Goal: Information Seeking & Learning: Learn about a topic

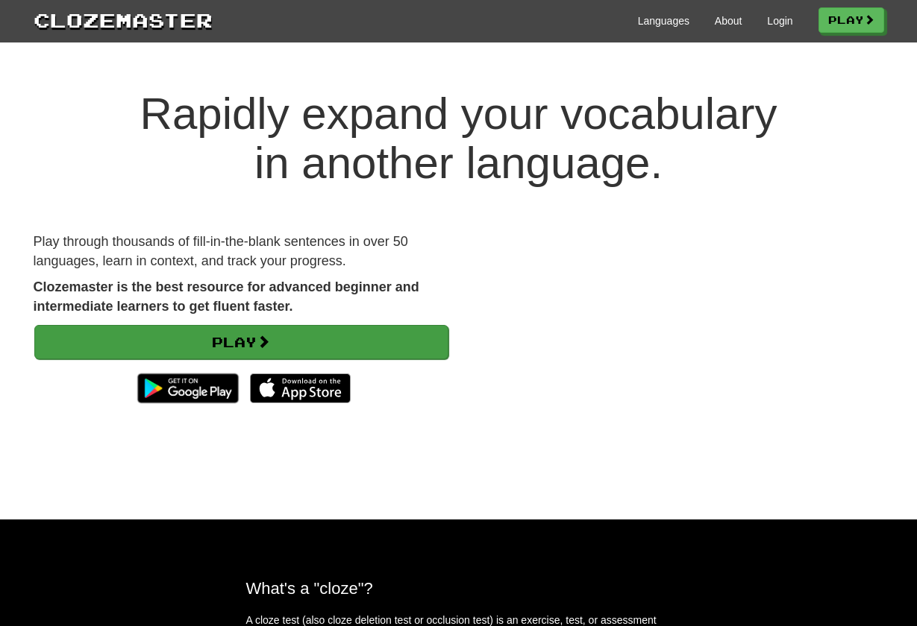
click at [359, 341] on link "Play" at bounding box center [241, 342] width 414 height 34
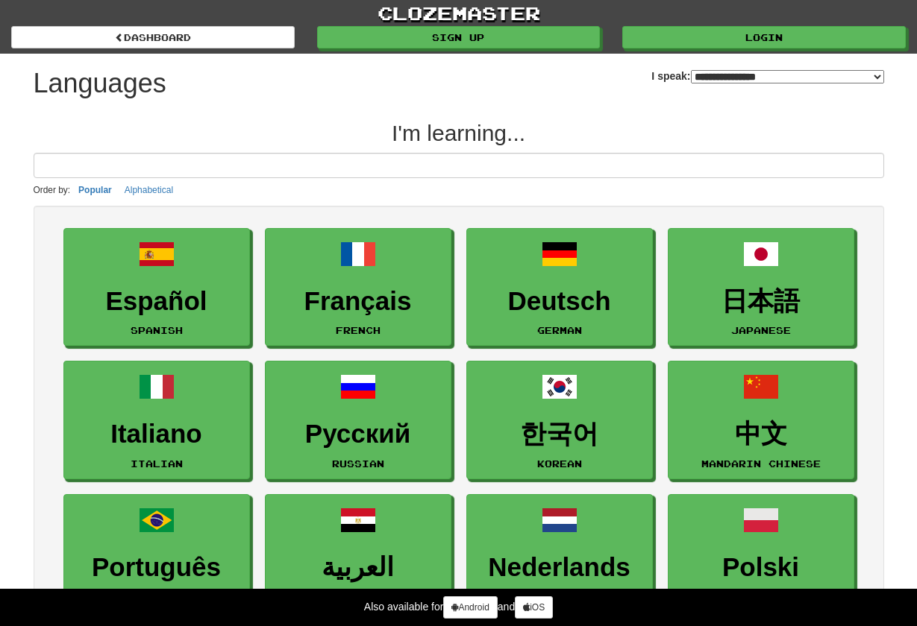
select select "*******"
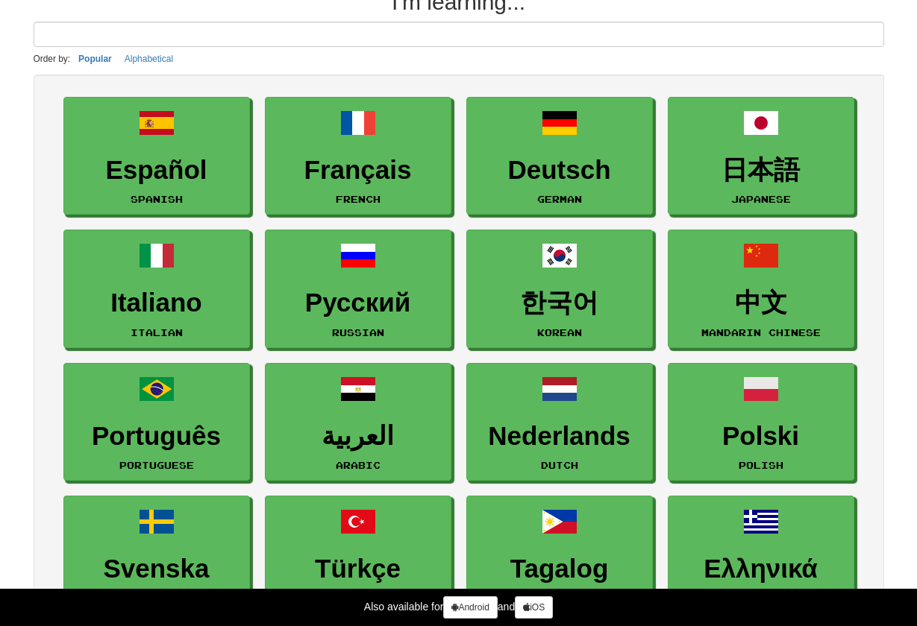
scroll to position [134, 0]
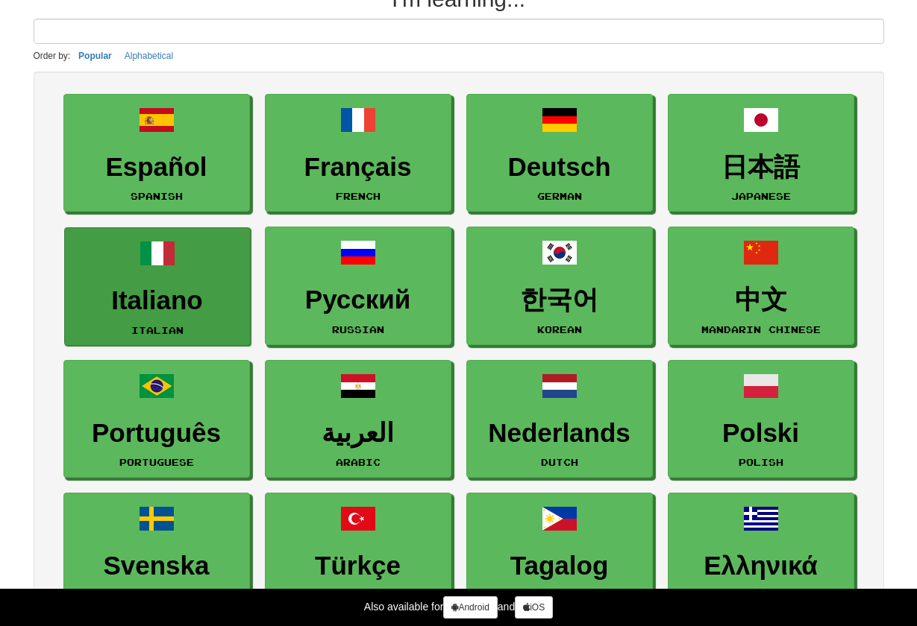
click at [172, 294] on h3 "Italiano" at bounding box center [157, 300] width 170 height 29
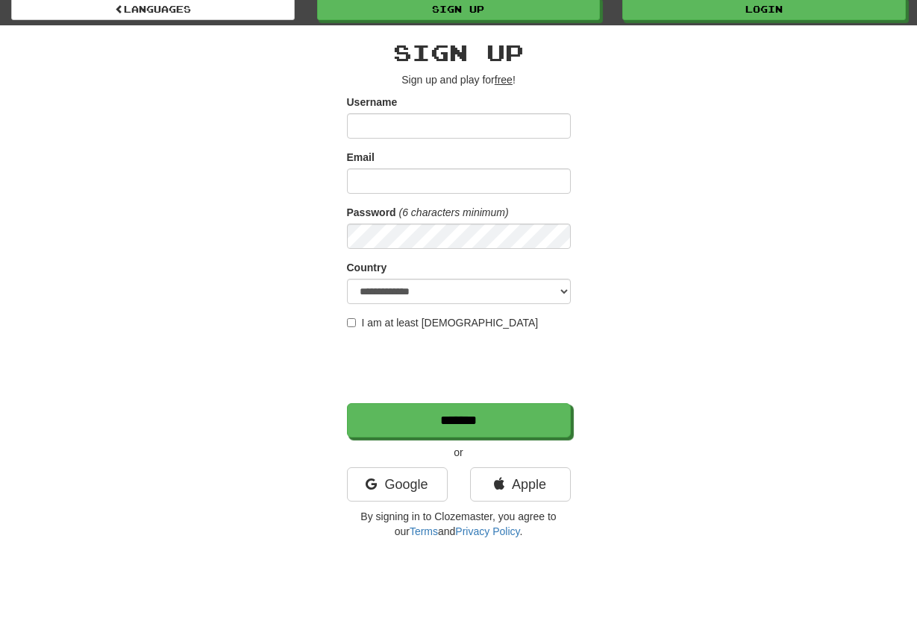
scroll to position [30, 0]
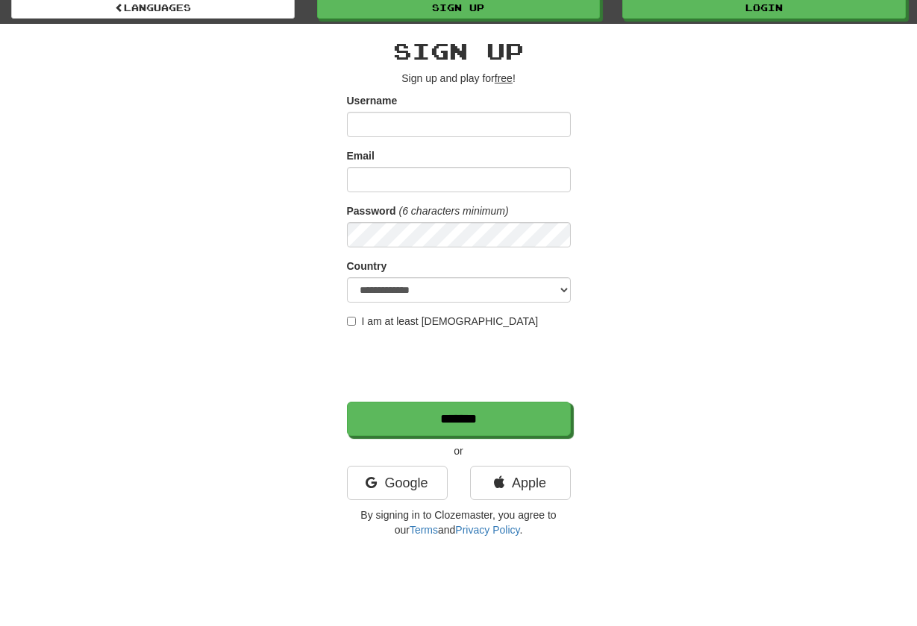
click at [401, 114] on input "Username" at bounding box center [459, 124] width 224 height 25
type input "*******"
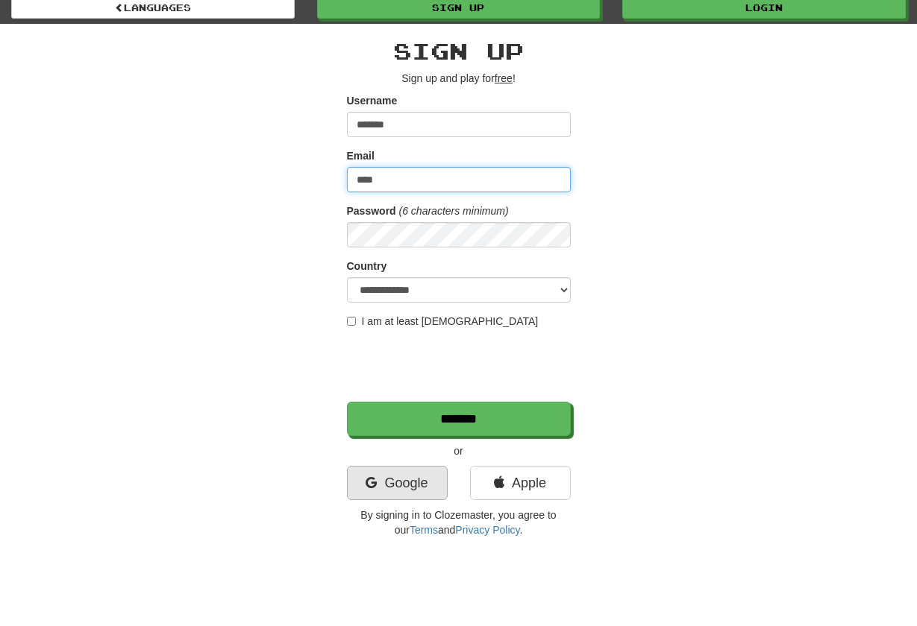
type input "****"
click at [386, 488] on link "Google" at bounding box center [397, 483] width 101 height 34
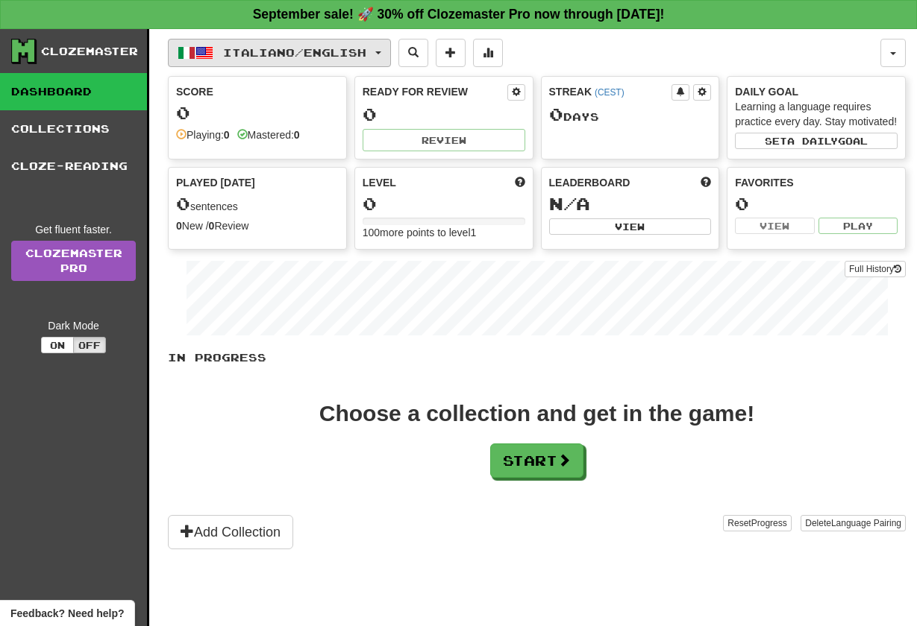
click at [381, 53] on span "button" at bounding box center [378, 52] width 6 height 3
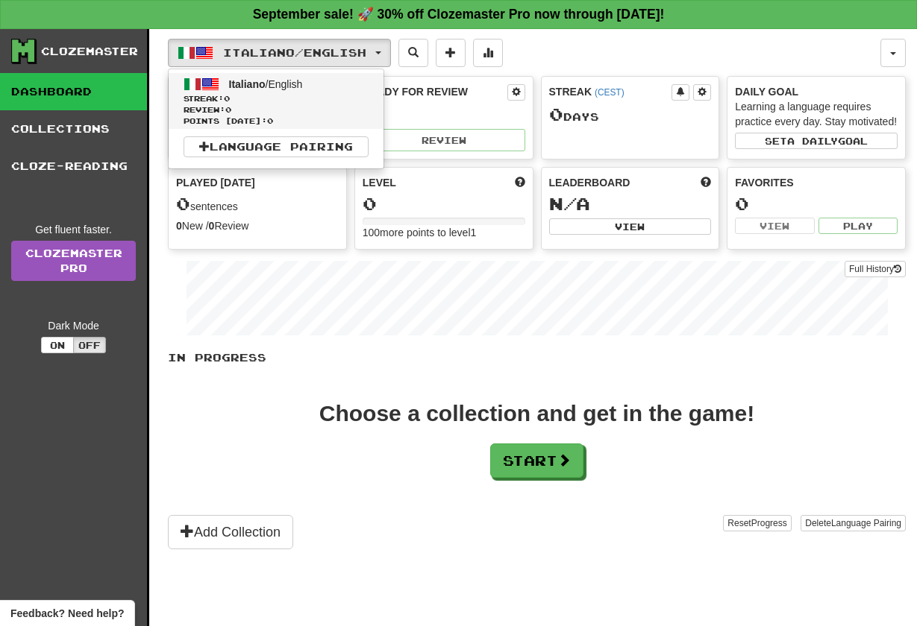
click at [313, 84] on link "Italiano / English Streak: 0 Review: 0 Points today: 0" at bounding box center [276, 101] width 215 height 56
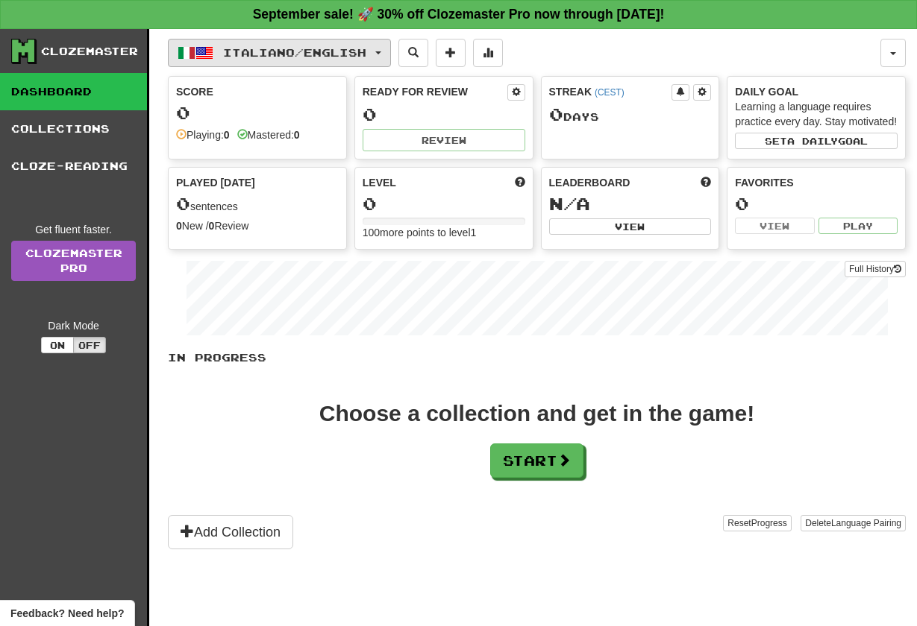
click at [333, 51] on span "Italiano / English" at bounding box center [294, 52] width 143 height 13
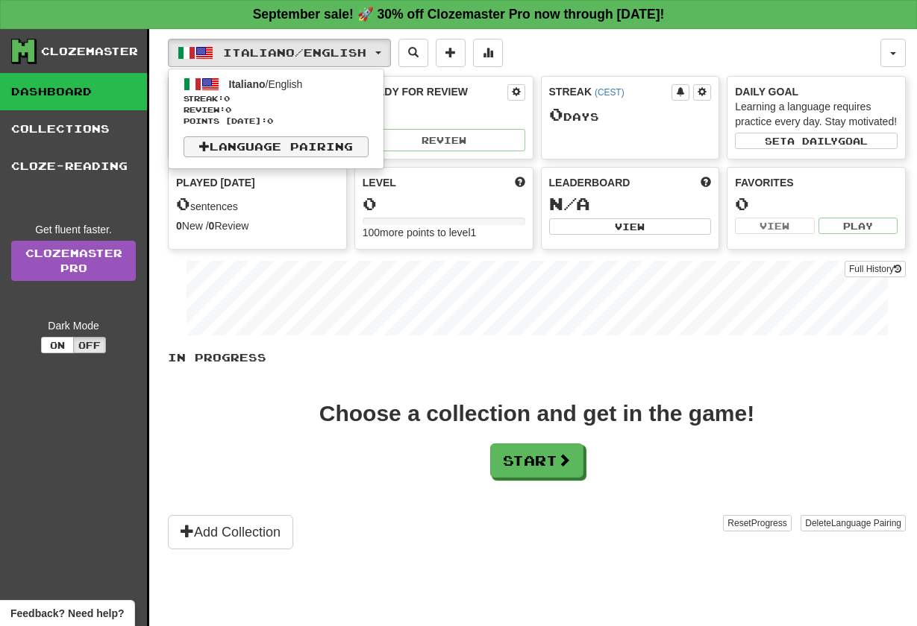
click at [325, 139] on link "Language Pairing" at bounding box center [275, 146] width 185 height 21
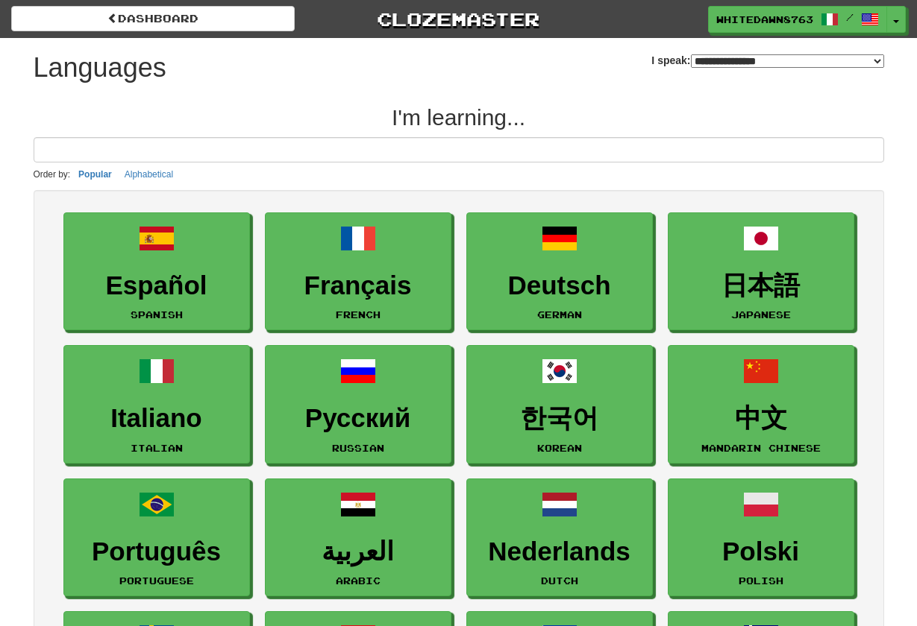
select select "*******"
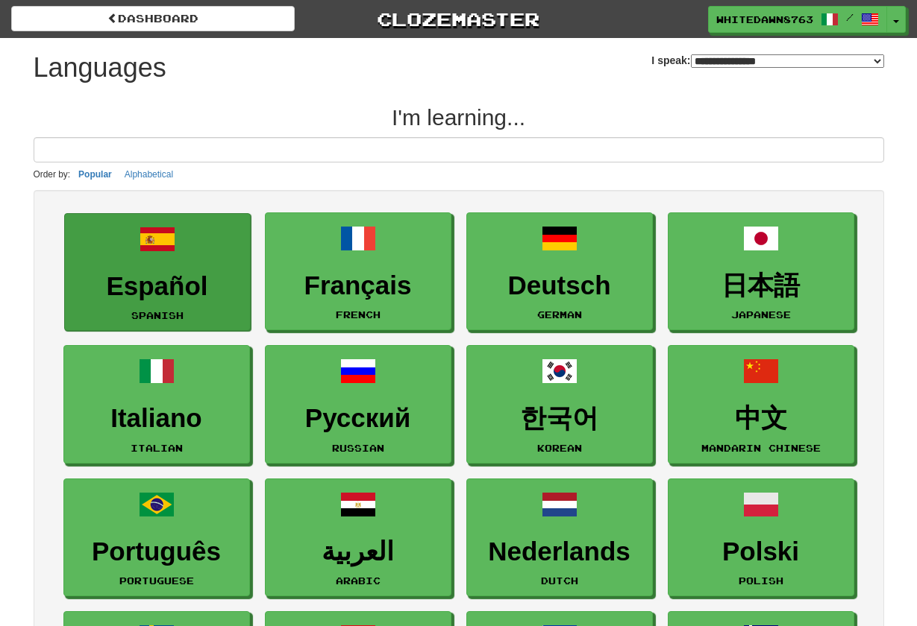
click at [238, 245] on link "Español Spanish" at bounding box center [157, 272] width 186 height 119
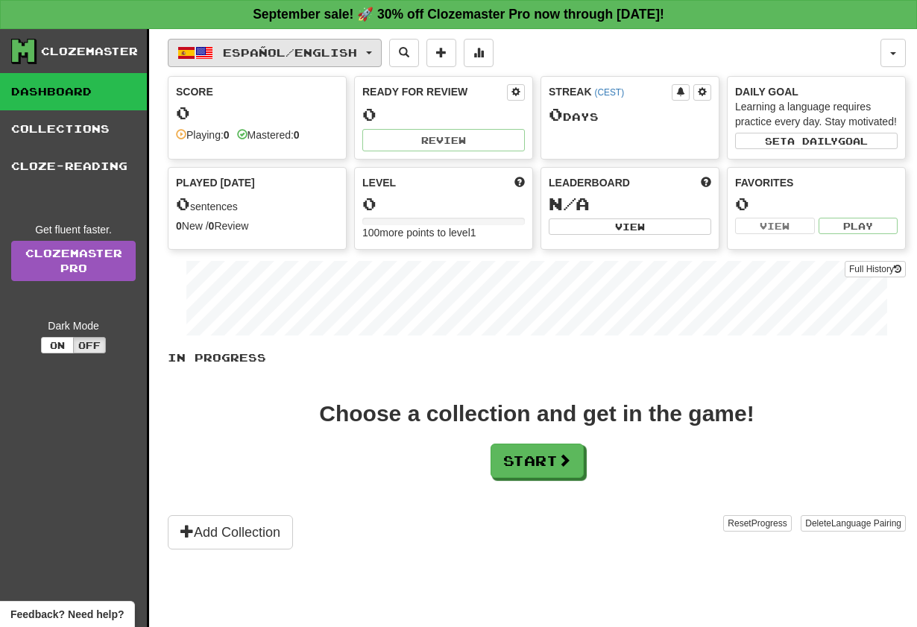
click at [357, 58] on span "Español / English" at bounding box center [290, 52] width 134 height 13
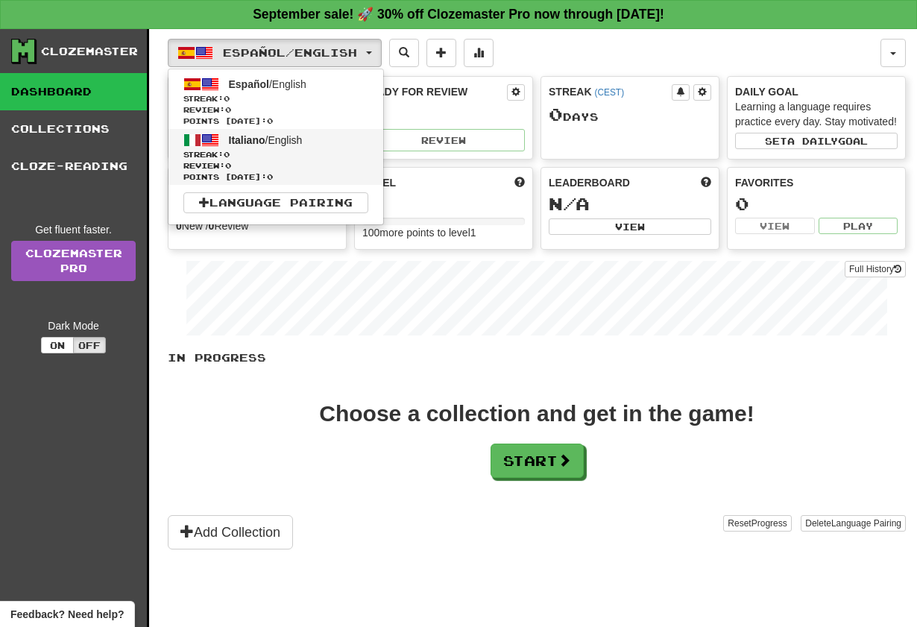
click at [277, 139] on span "Italiano / English" at bounding box center [266, 140] width 74 height 12
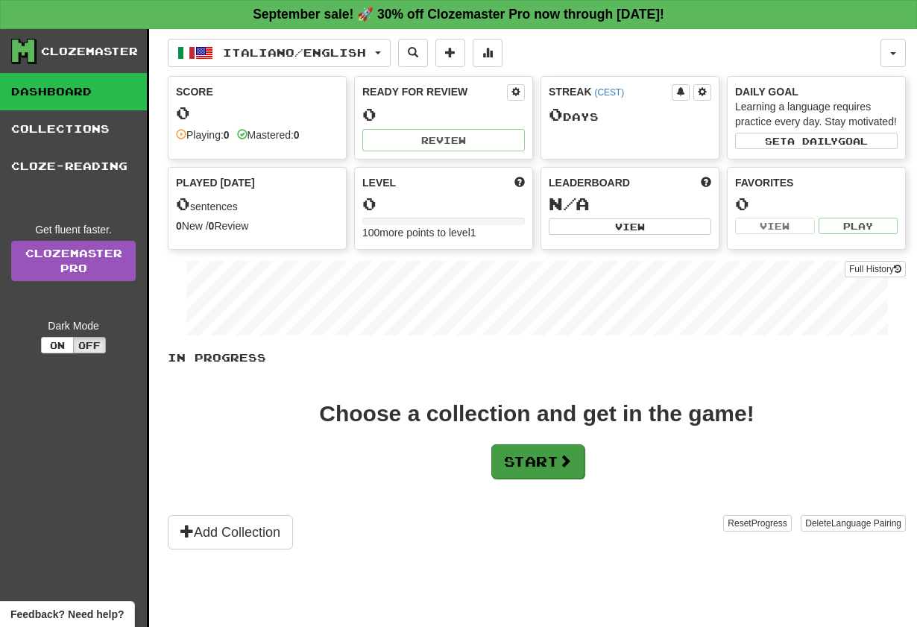
click at [538, 479] on button "Start" at bounding box center [537, 461] width 93 height 34
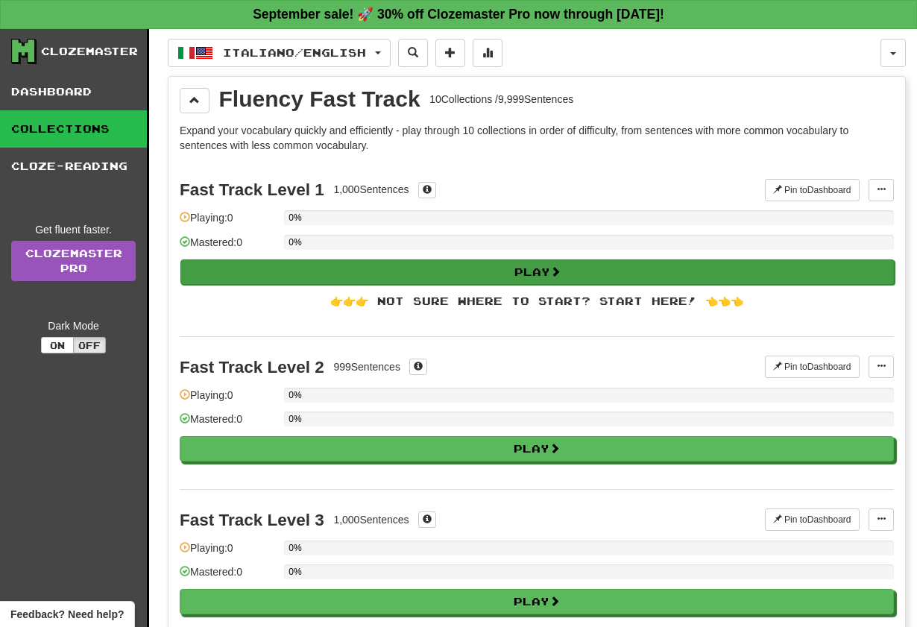
click at [403, 265] on button "Play" at bounding box center [537, 272] width 714 height 25
select select "**"
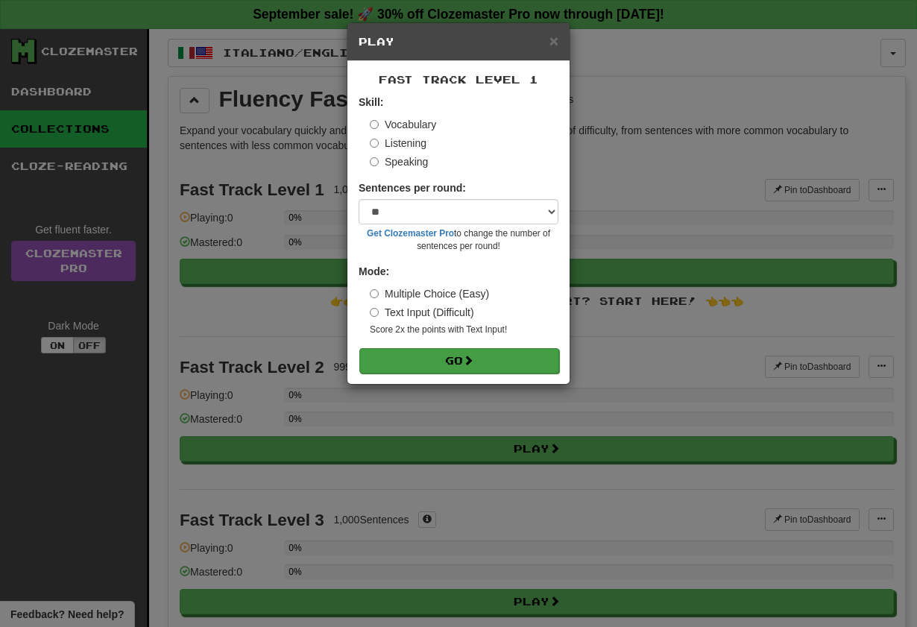
click at [482, 367] on button "Go" at bounding box center [459, 360] width 200 height 25
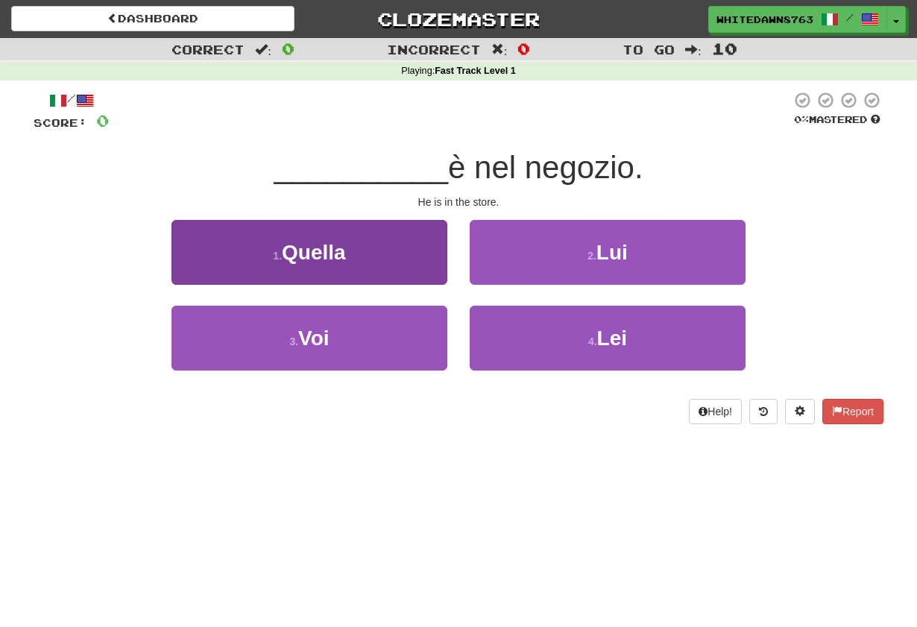
click at [409, 260] on button "1 . Quella" at bounding box center [310, 252] width 276 height 65
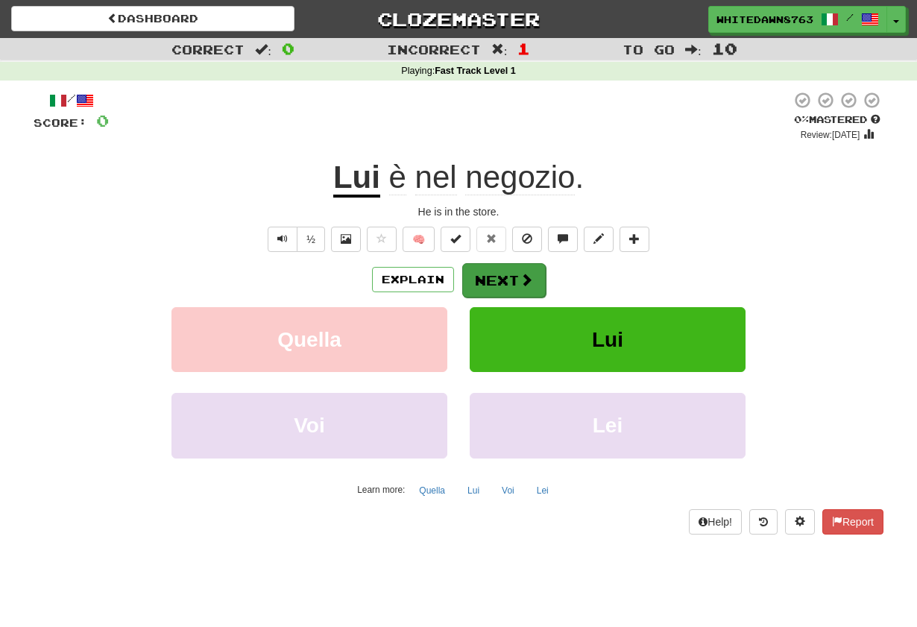
click at [501, 268] on button "Next" at bounding box center [504, 280] width 84 height 34
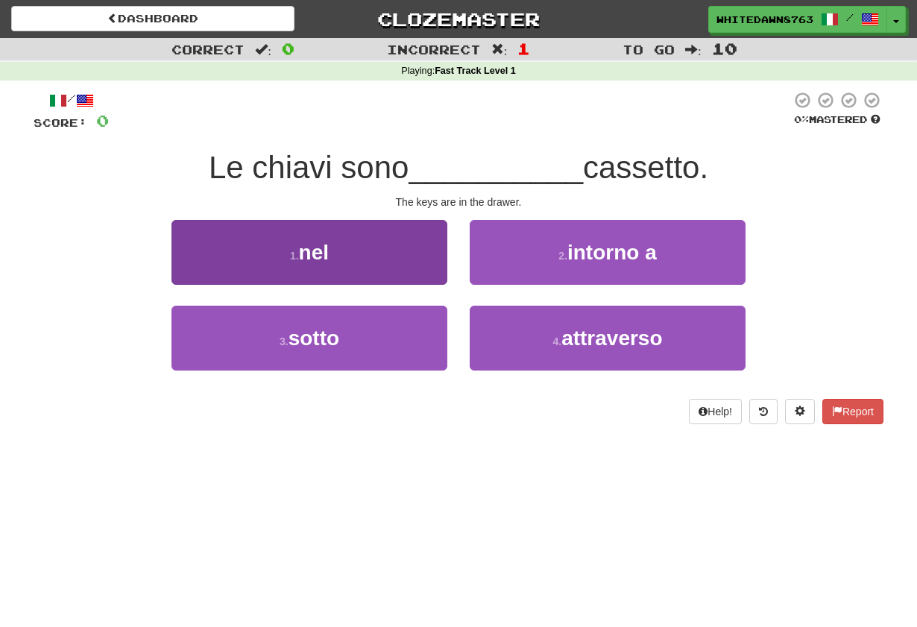
click at [437, 263] on button "1 . nel" at bounding box center [310, 252] width 276 height 65
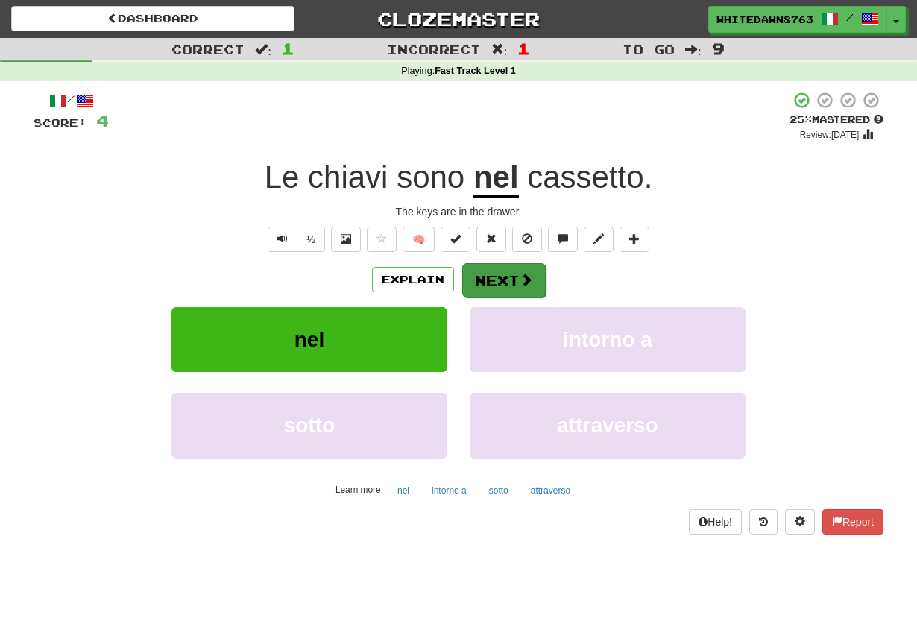
click at [496, 290] on button "Next" at bounding box center [504, 280] width 84 height 34
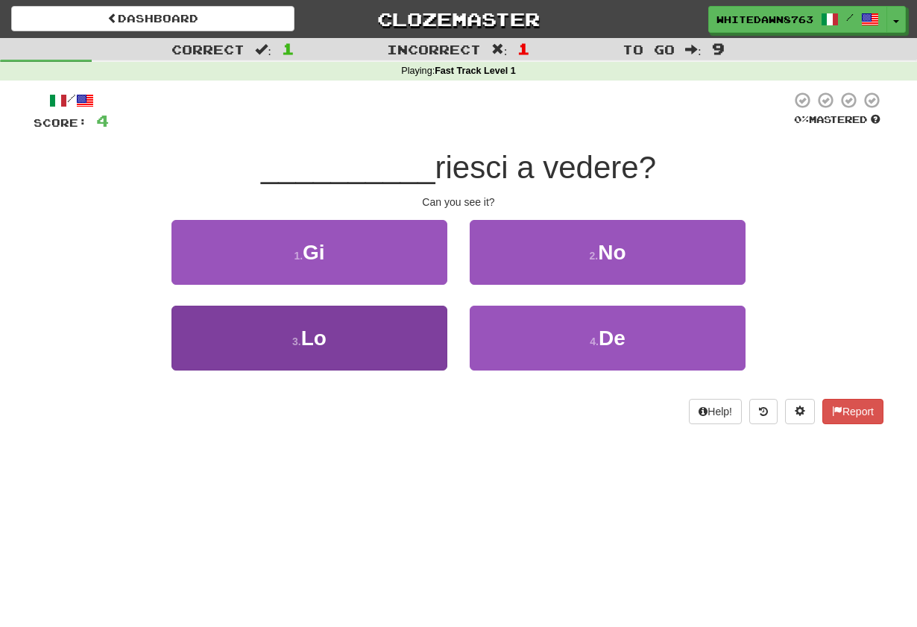
click at [408, 326] on button "3 . Lo" at bounding box center [310, 338] width 276 height 65
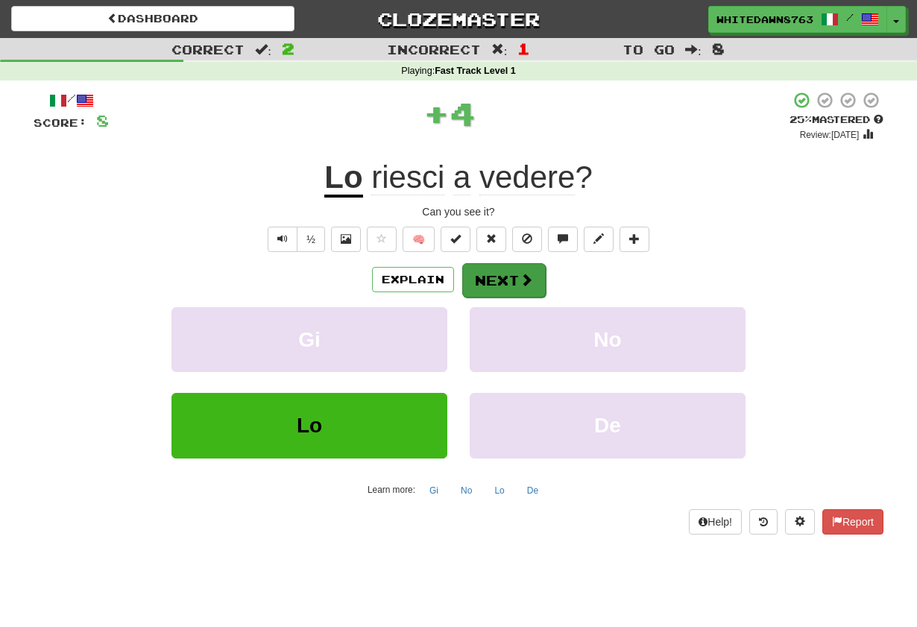
click at [477, 272] on button "Next" at bounding box center [504, 280] width 84 height 34
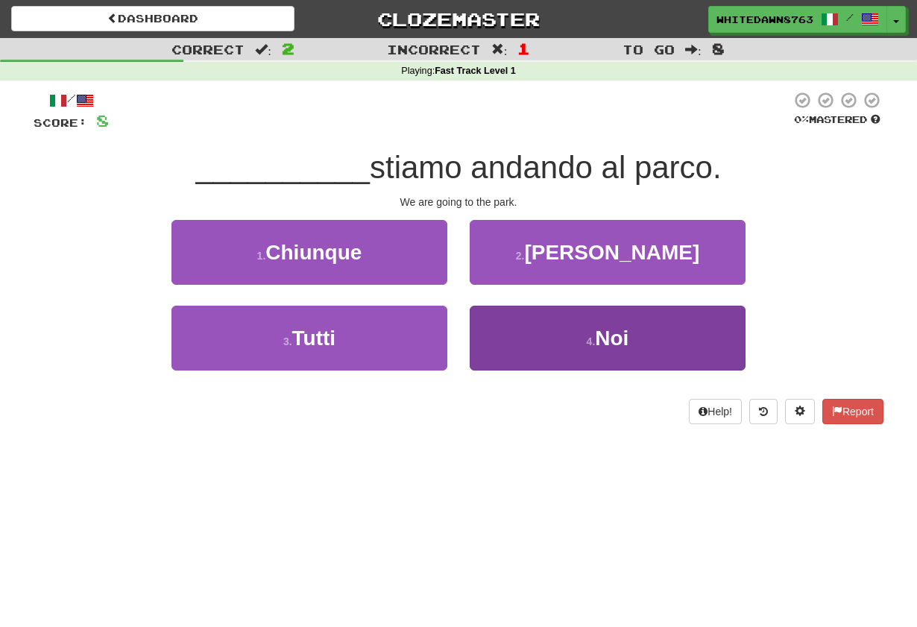
click at [607, 348] on span "Noi" at bounding box center [612, 338] width 34 height 23
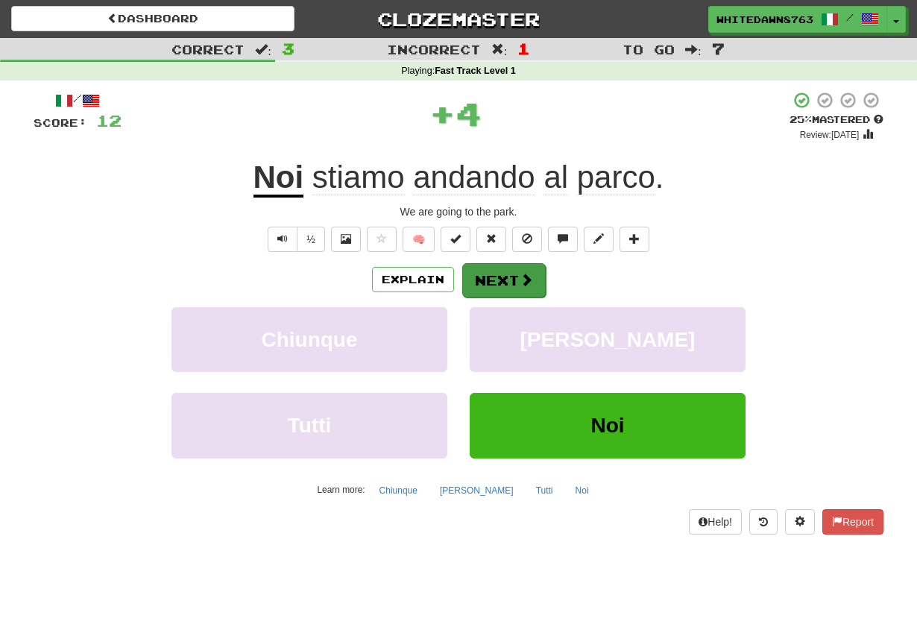
click at [531, 267] on button "Next" at bounding box center [504, 280] width 84 height 34
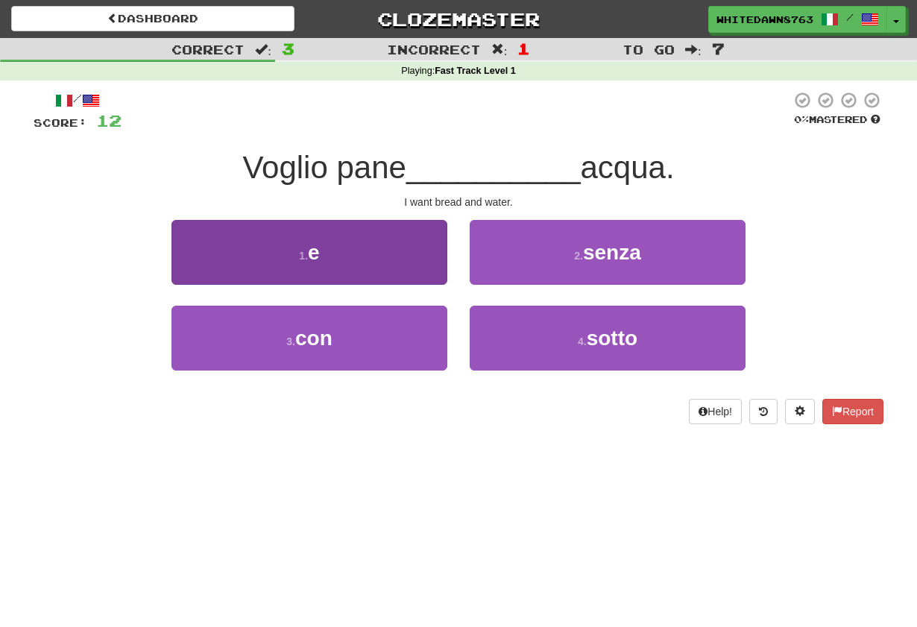
click at [436, 259] on button "1 . e" at bounding box center [310, 252] width 276 height 65
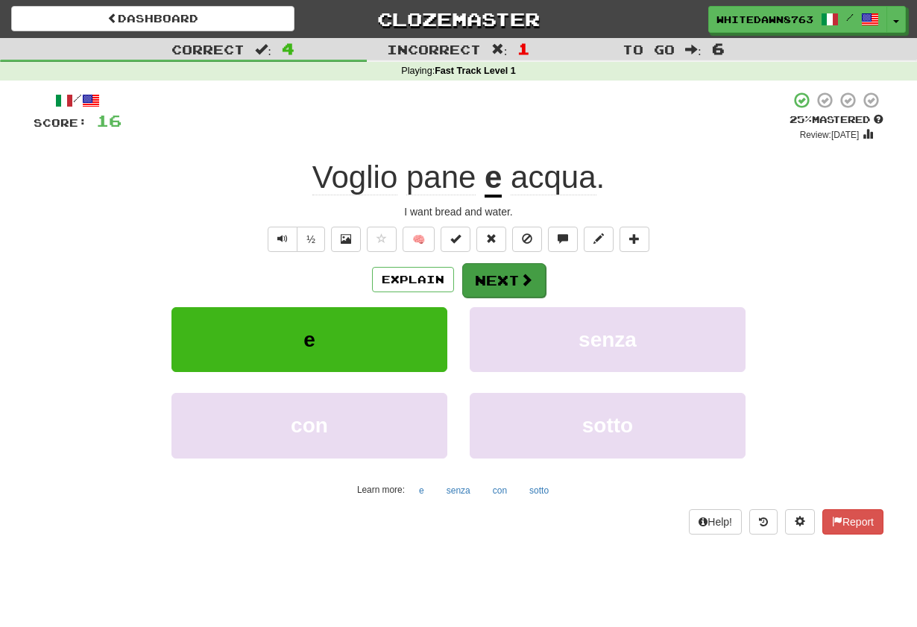
click at [484, 273] on button "Next" at bounding box center [504, 280] width 84 height 34
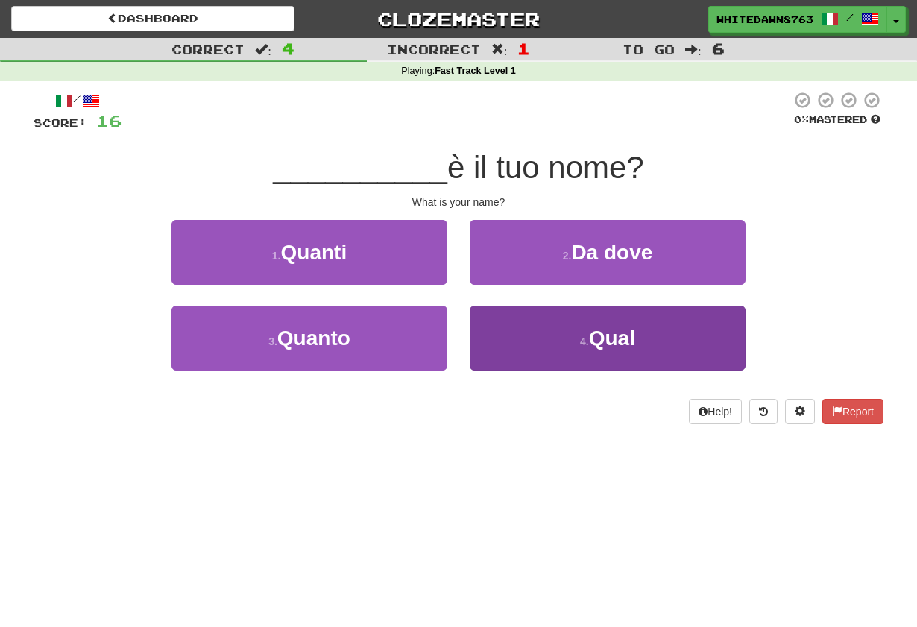
click at [535, 339] on button "4 . Qual" at bounding box center [608, 338] width 276 height 65
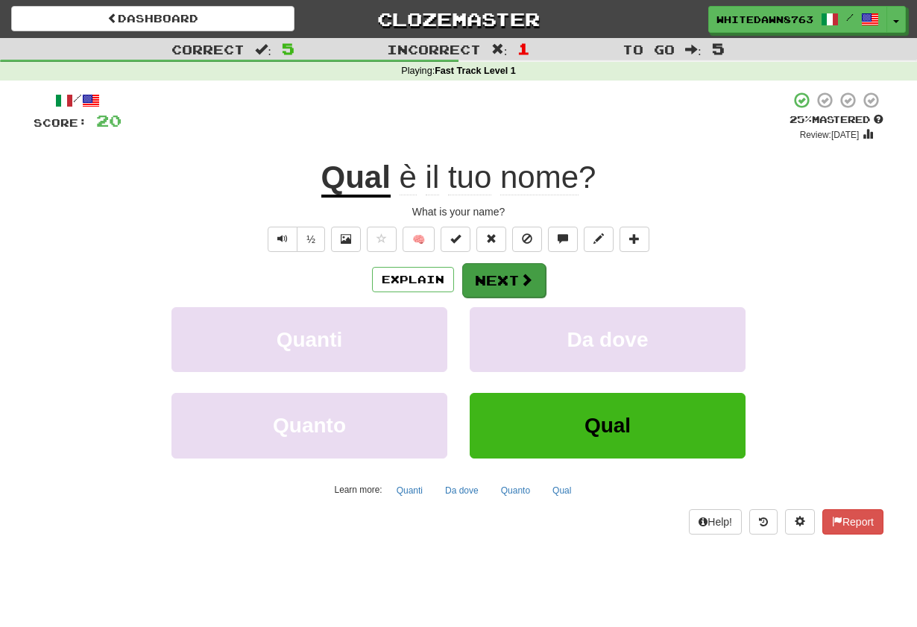
click at [518, 289] on button "Next" at bounding box center [504, 280] width 84 height 34
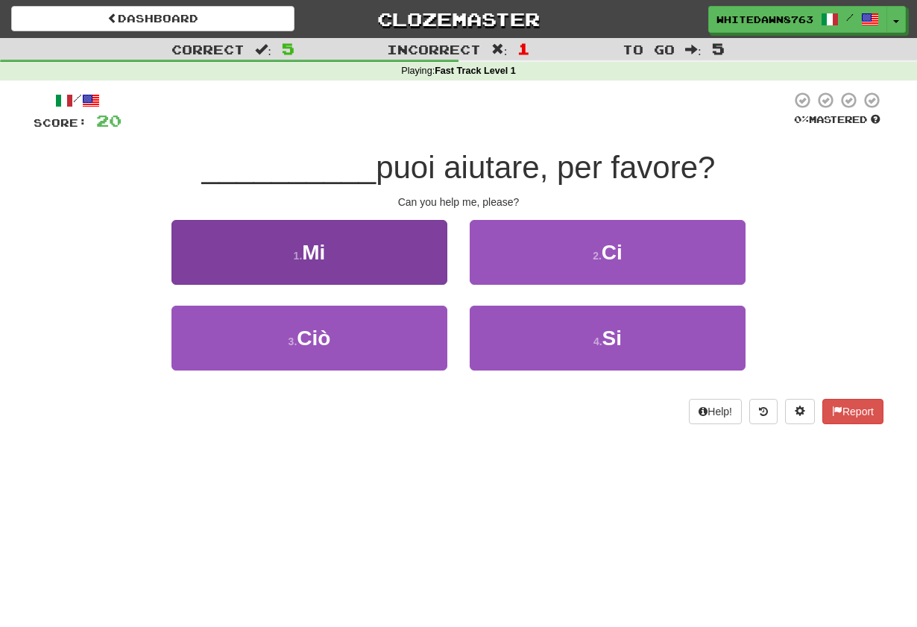
click at [389, 274] on button "1 . Mi" at bounding box center [310, 252] width 276 height 65
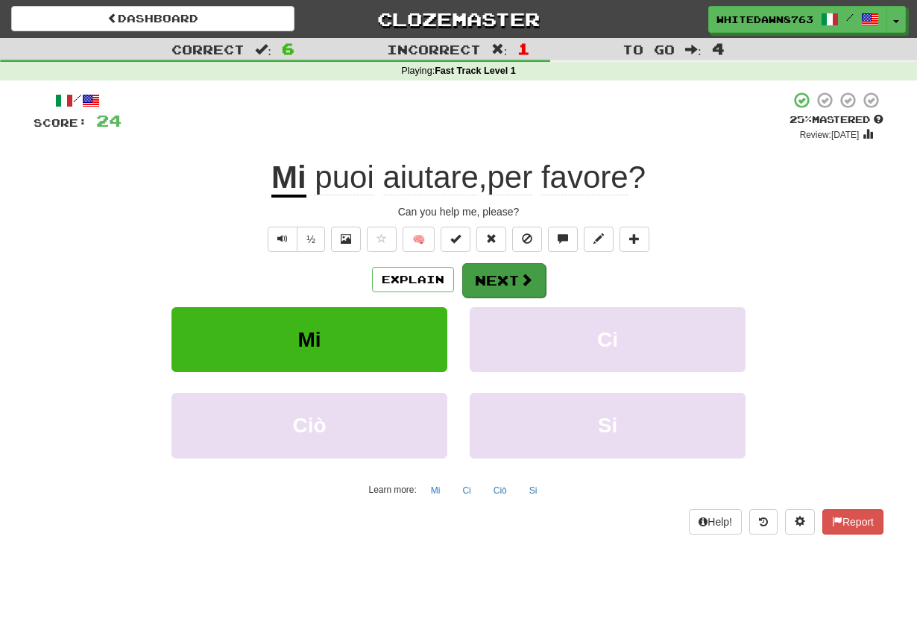
click at [497, 278] on button "Next" at bounding box center [504, 280] width 84 height 34
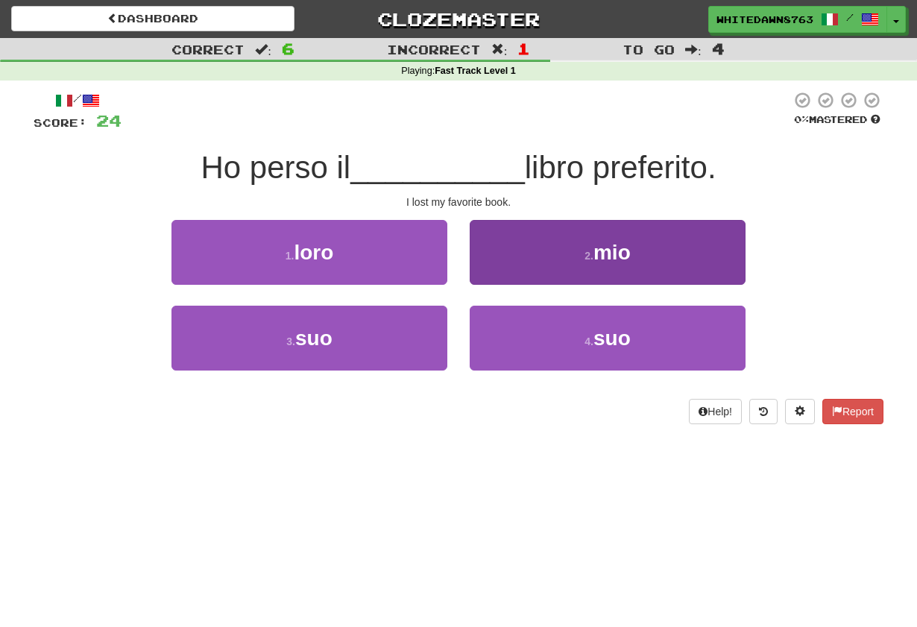
click at [515, 260] on button "2 . mio" at bounding box center [608, 252] width 276 height 65
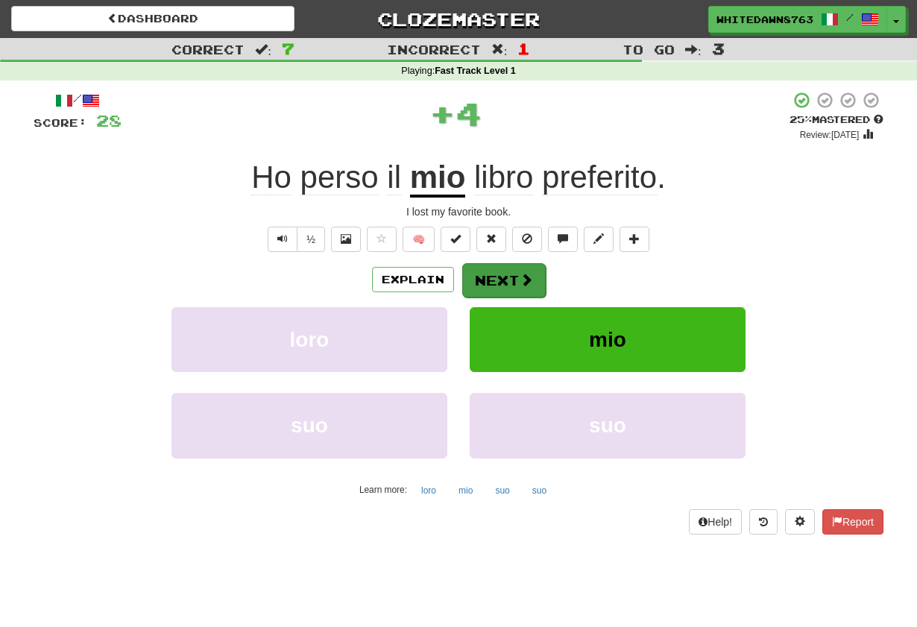
click at [512, 285] on button "Next" at bounding box center [504, 280] width 84 height 34
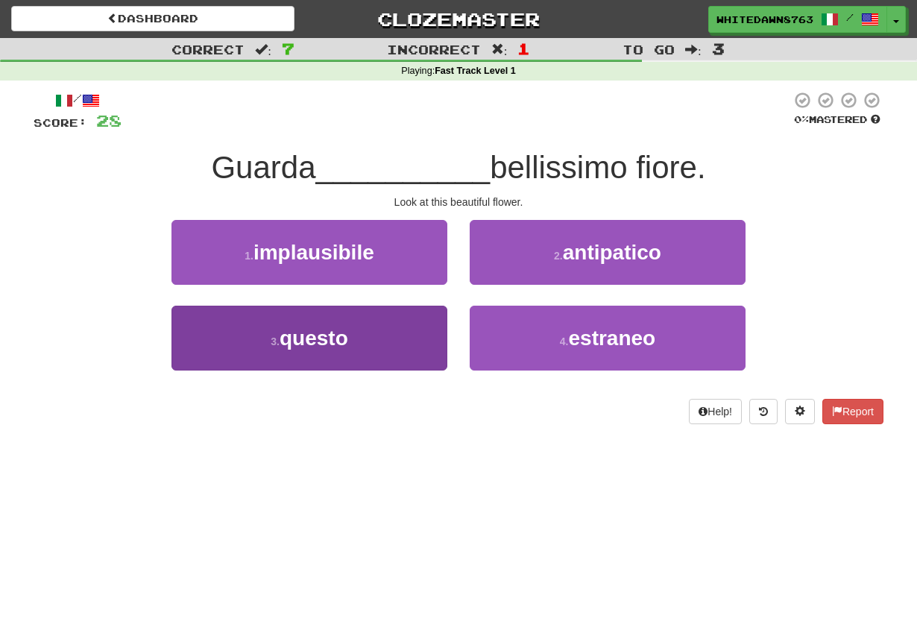
click at [430, 345] on button "3 . questo" at bounding box center [310, 338] width 276 height 65
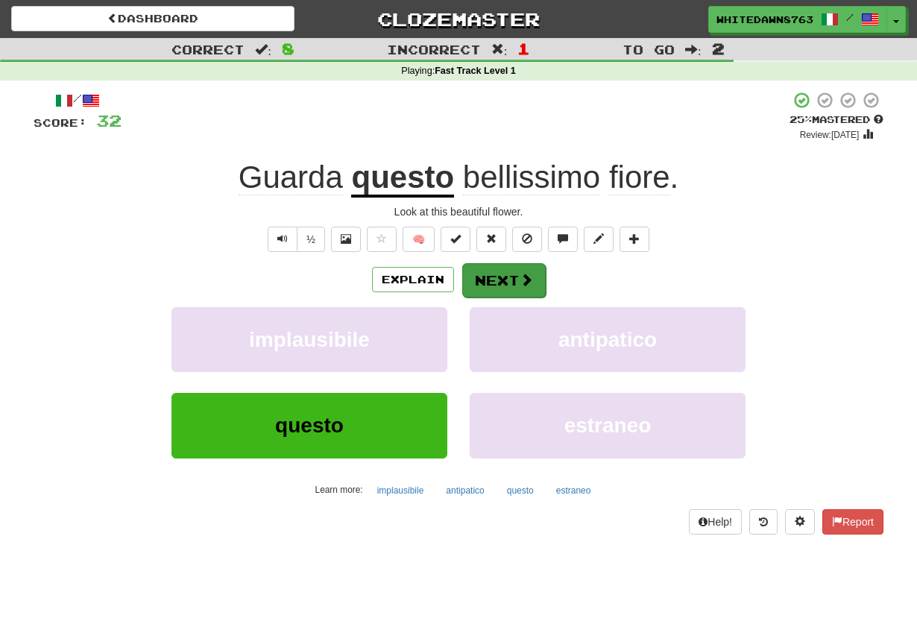
click at [496, 284] on button "Next" at bounding box center [504, 280] width 84 height 34
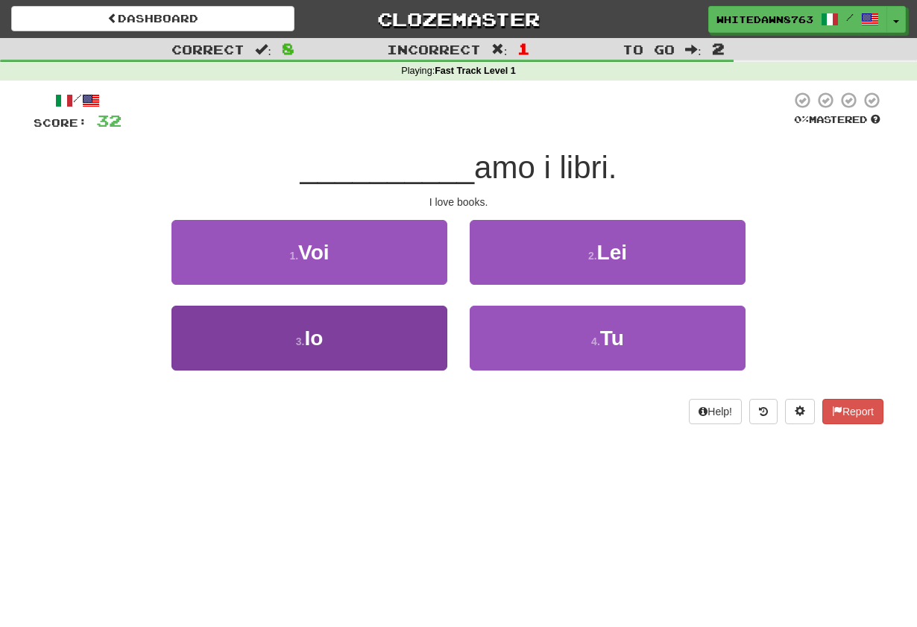
click at [409, 348] on button "3 . Io" at bounding box center [310, 338] width 276 height 65
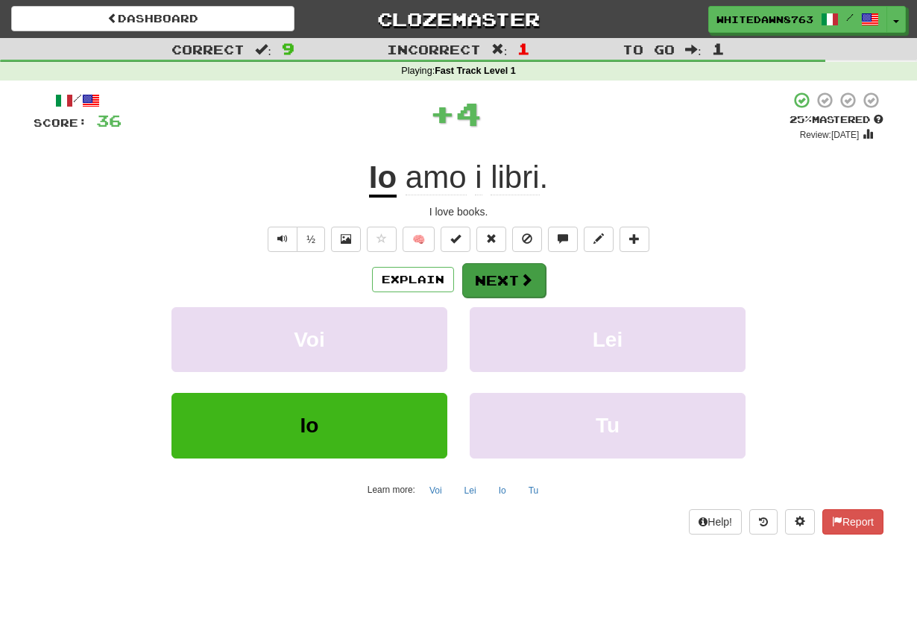
click at [480, 275] on button "Next" at bounding box center [504, 280] width 84 height 34
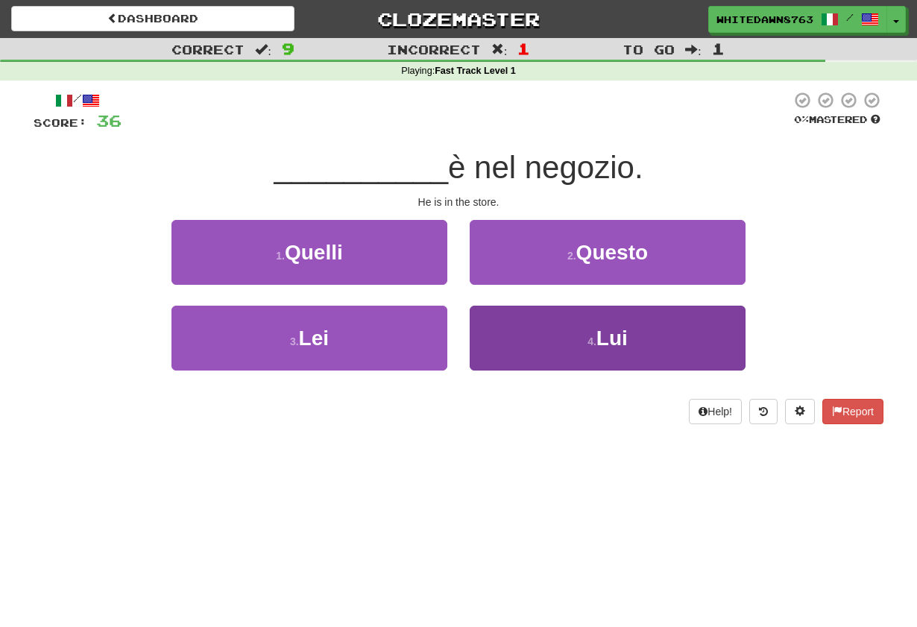
click at [522, 332] on button "4 . Lui" at bounding box center [608, 338] width 276 height 65
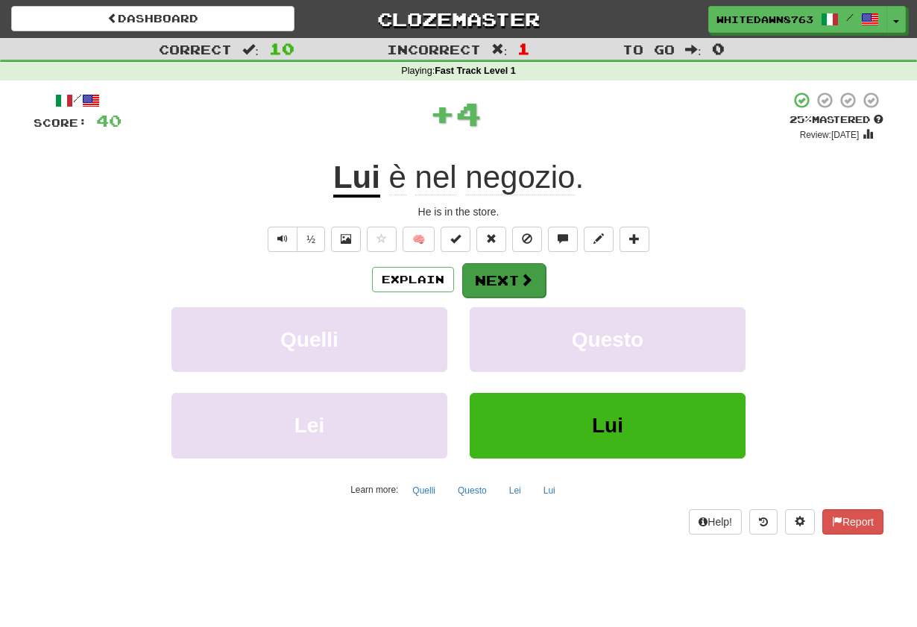
click at [514, 288] on button "Next" at bounding box center [504, 280] width 84 height 34
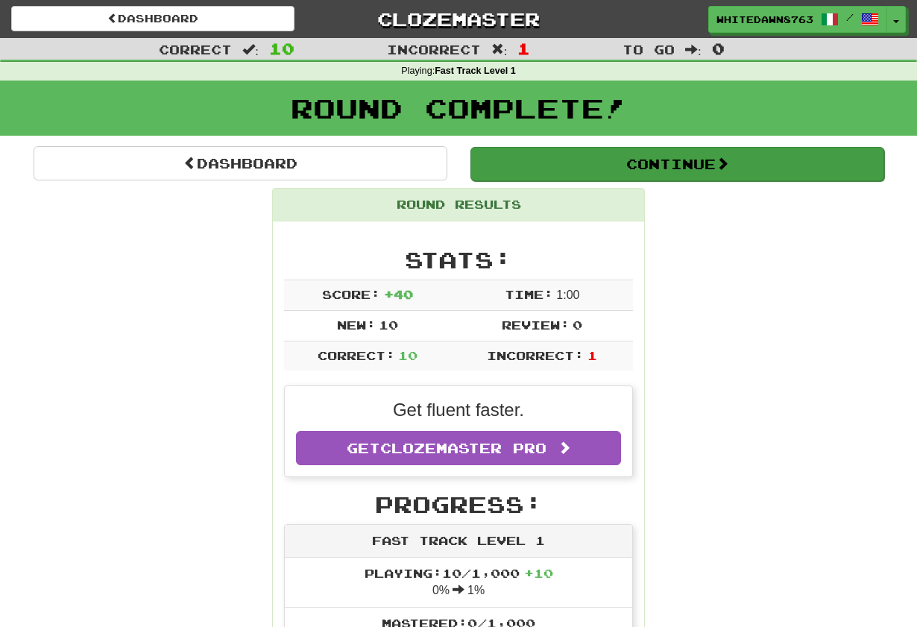
click at [623, 154] on button "Continue" at bounding box center [678, 164] width 414 height 34
